Goal: Communication & Community: Answer question/provide support

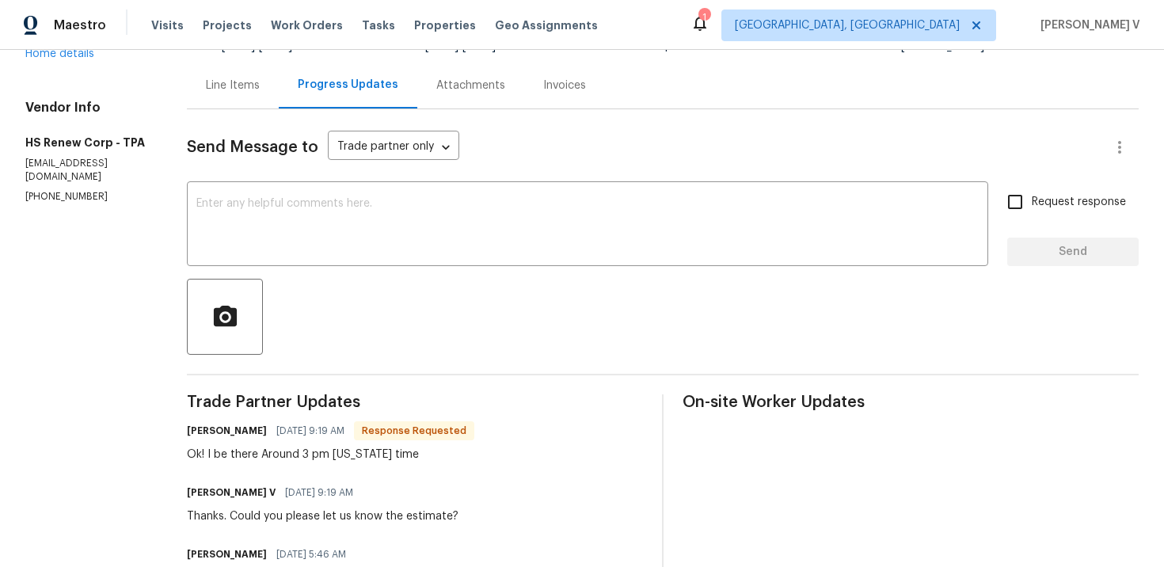
scroll to position [313, 0]
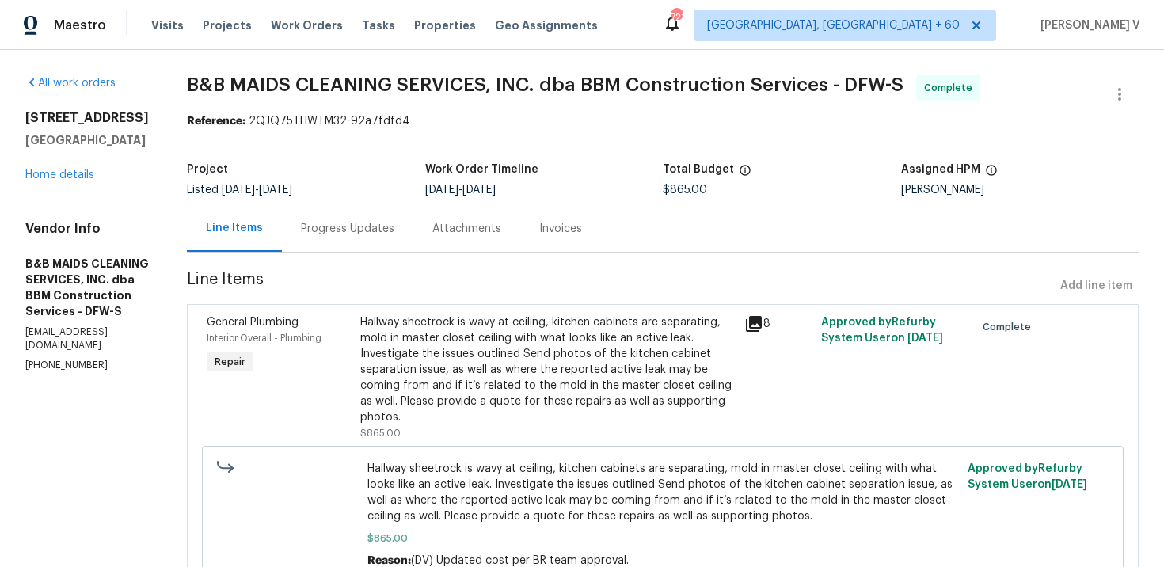
click at [394, 221] on div "Progress Updates" at bounding box center [347, 229] width 93 height 16
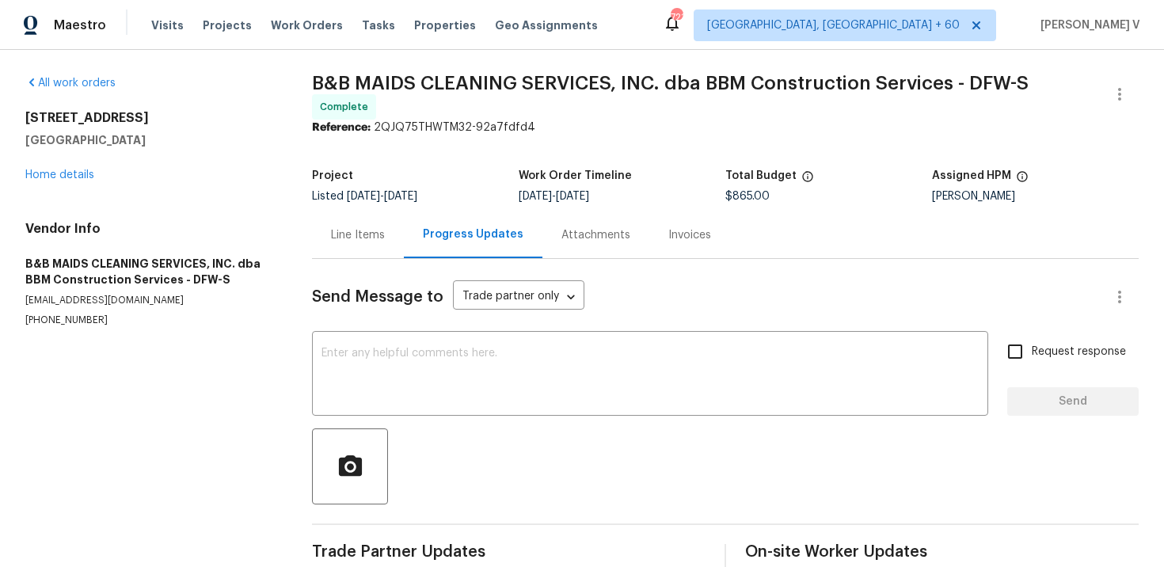
click at [417, 321] on div "Send Message to Trade partner only Trade partner only ​ x ​ Request response Se…" at bounding box center [725, 416] width 827 height 314
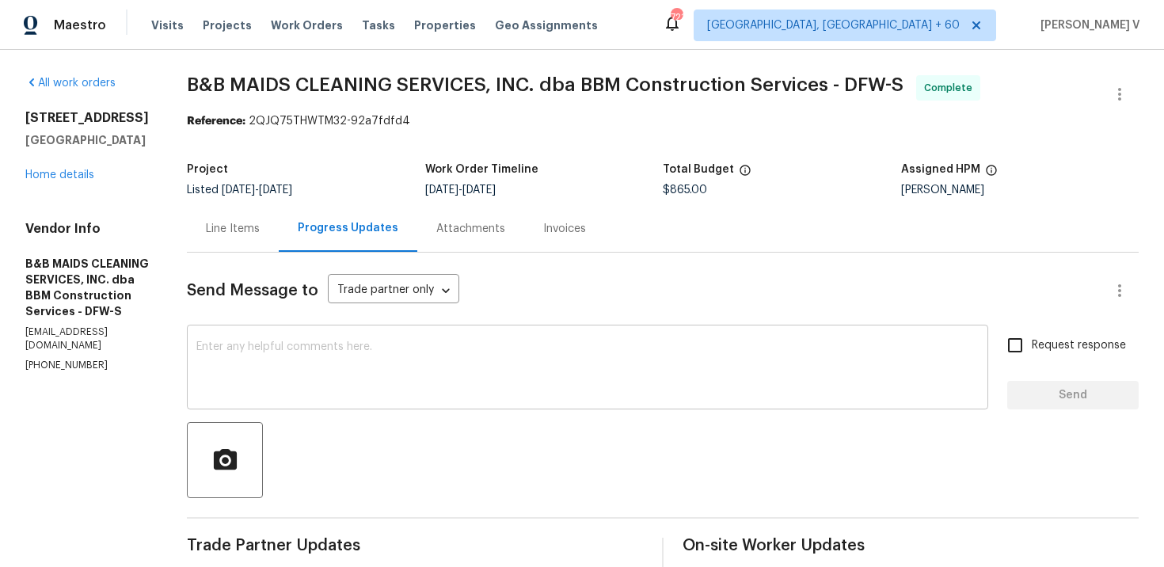
click at [393, 357] on textarea at bounding box center [587, 368] width 782 height 55
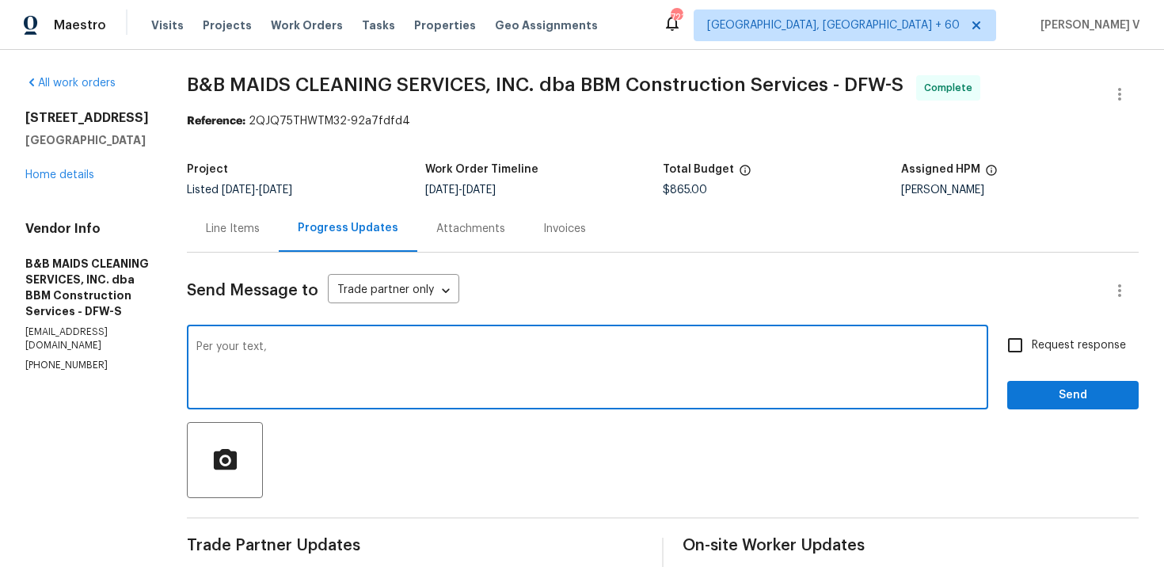
paste textarea "No active leak there"
click at [321, 352] on textarea "Per your text, No active leak there"" at bounding box center [587, 368] width 782 height 55
click at [322, 349] on textarea "Per your text, No active leak there"" at bounding box center [587, 368] width 782 height 55
click at [0, 0] on span "Add Punctuation" at bounding box center [0, 0] width 0 height 0
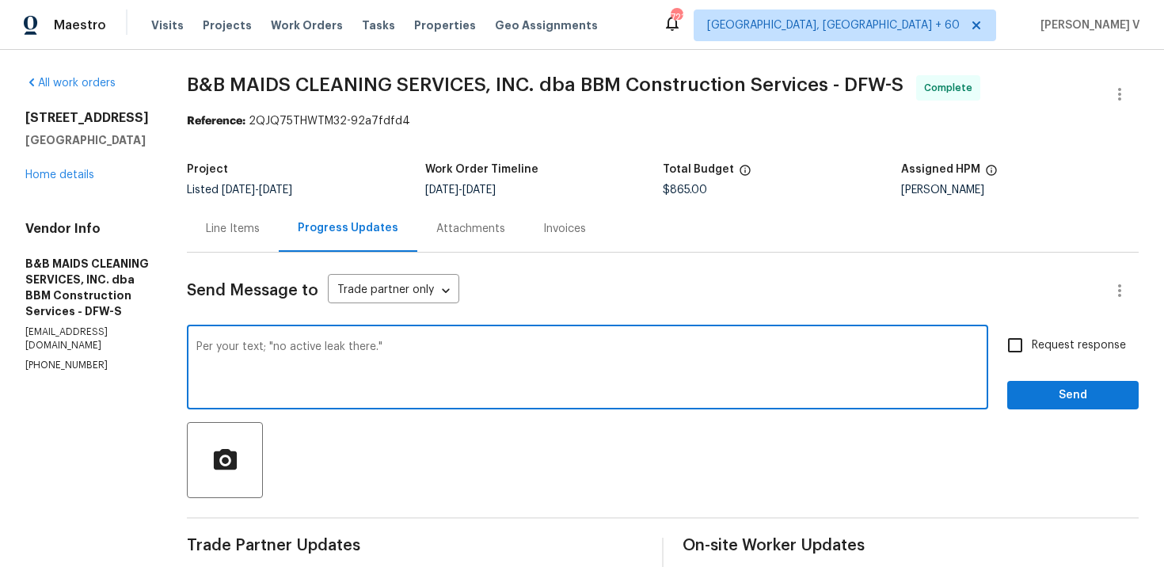
click at [309, 380] on textarea "Per your text; "no active leak there."" at bounding box center [587, 368] width 782 height 55
click at [455, 344] on textarea "Per your text; "no active leak there."" at bounding box center [587, 368] width 782 height 55
click at [0, 0] on span ", "No" at bounding box center [0, 0] width 0 height 0
click at [469, 347] on textarea "Per your text, "No active leak there."" at bounding box center [587, 368] width 782 height 55
type textarea "Per your text, "No active leak there." WO has been approved, thanks."
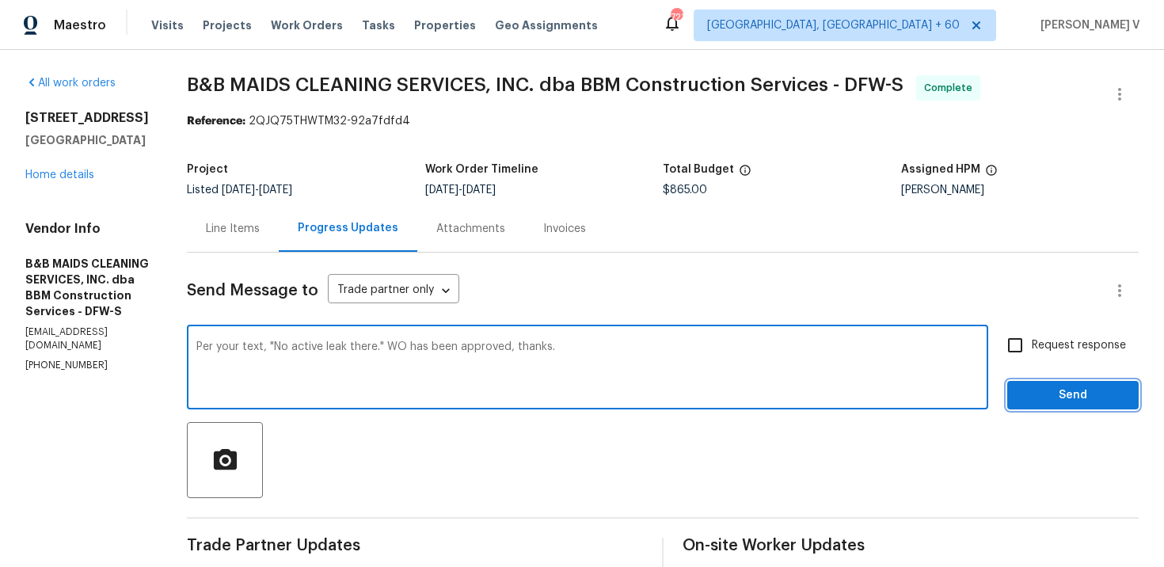
click at [1054, 390] on span "Send" at bounding box center [1073, 396] width 106 height 20
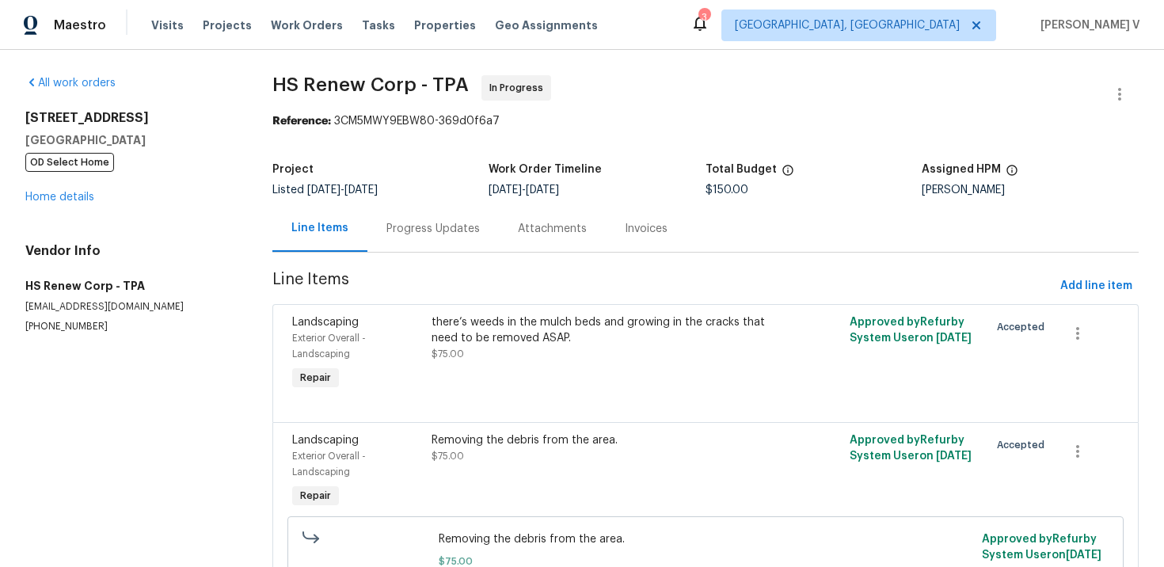
click at [417, 203] on div "Project Listed [DATE] - [DATE] Work Order Timeline [DATE] - [DATE] Total Budget…" at bounding box center [705, 179] width 866 height 51
click at [417, 227] on div "Progress Updates" at bounding box center [432, 229] width 93 height 16
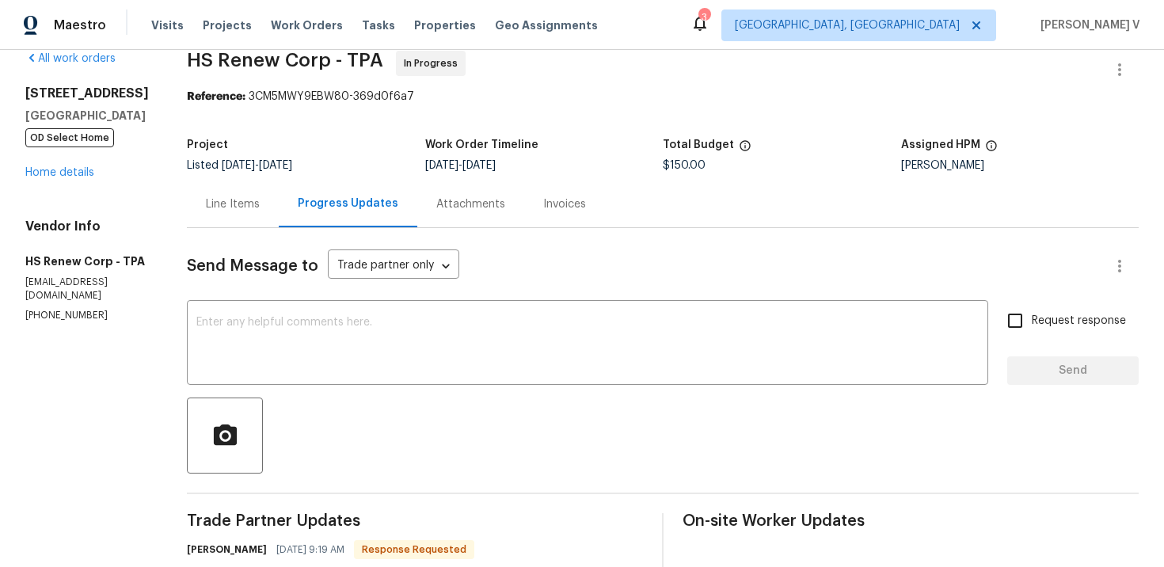
scroll to position [82, 0]
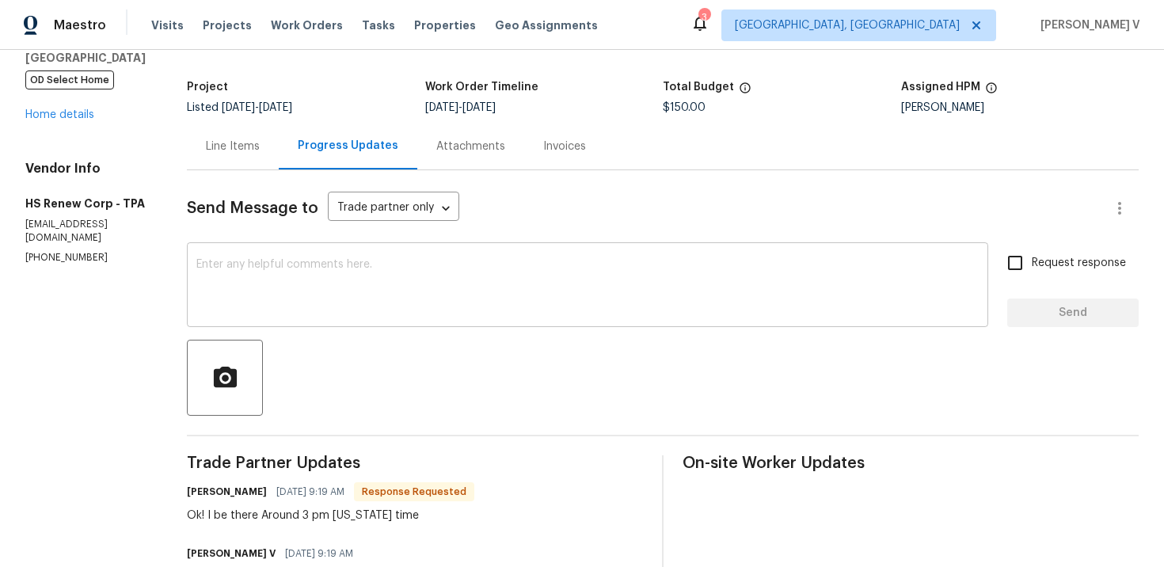
click at [353, 268] on textarea at bounding box center [587, 286] width 782 height 55
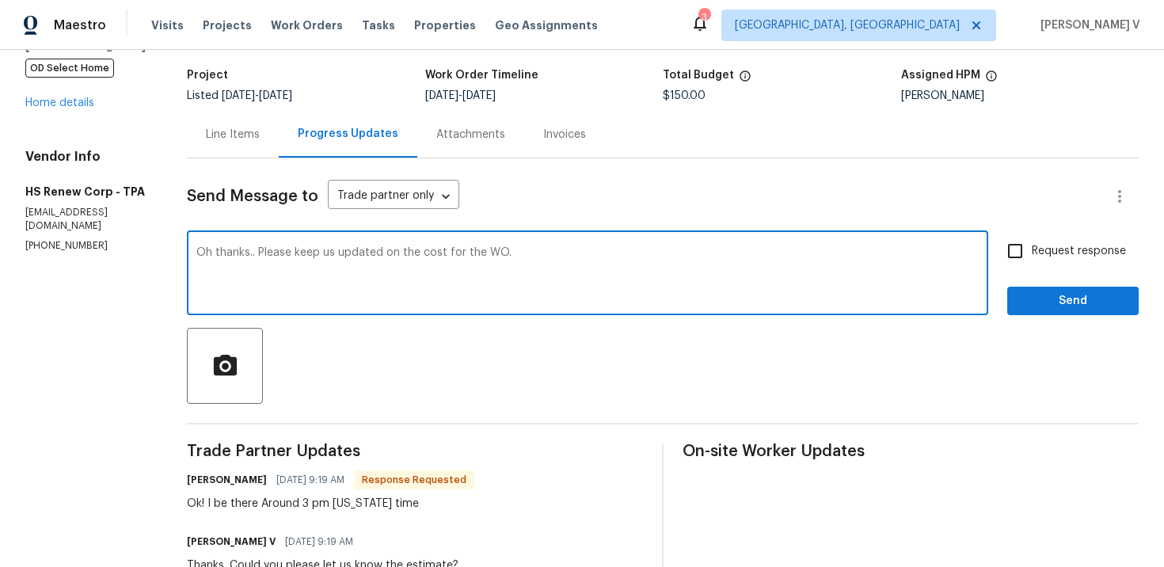
scroll to position [0, 0]
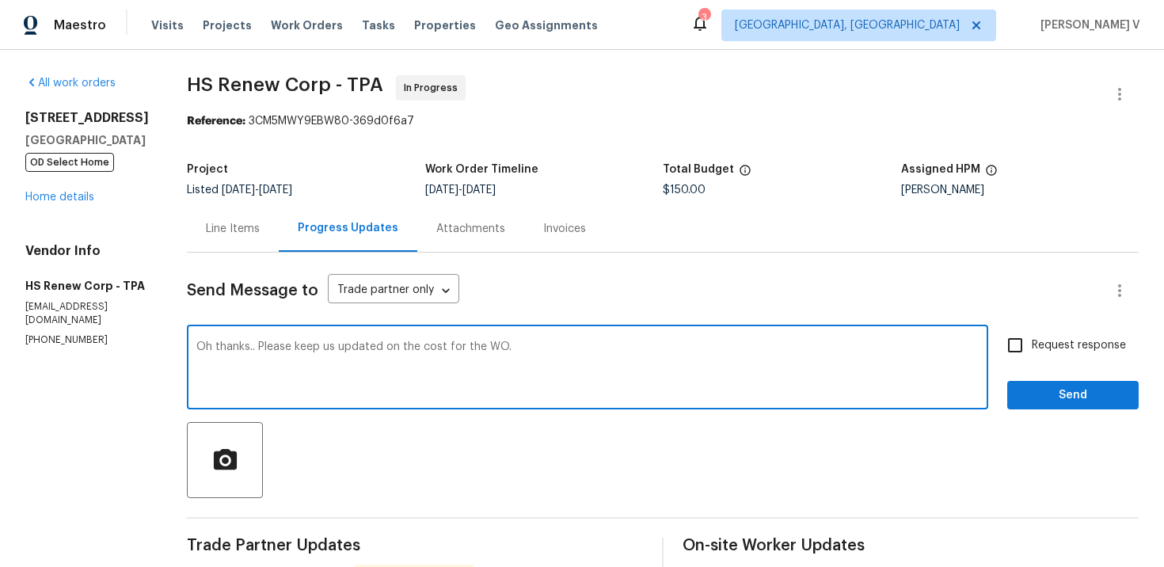
type textarea "Oh thanks.. Please keep us updated on the cost for the WO."
click at [1032, 305] on div "Send Message to Trade partner only Trade partner only ​" at bounding box center [644, 291] width 914 height 38
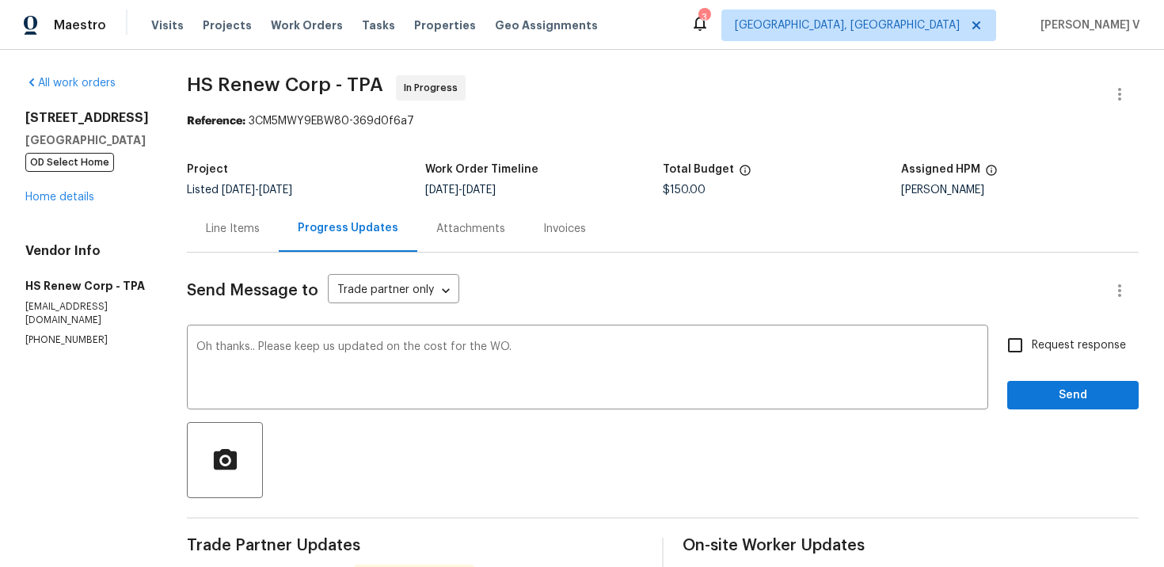
click at [1032, 334] on input "Request response" at bounding box center [1014, 345] width 33 height 33
checkbox input "true"
click at [1052, 397] on span "Send" at bounding box center [1073, 396] width 106 height 20
